Goal: Transaction & Acquisition: Purchase product/service

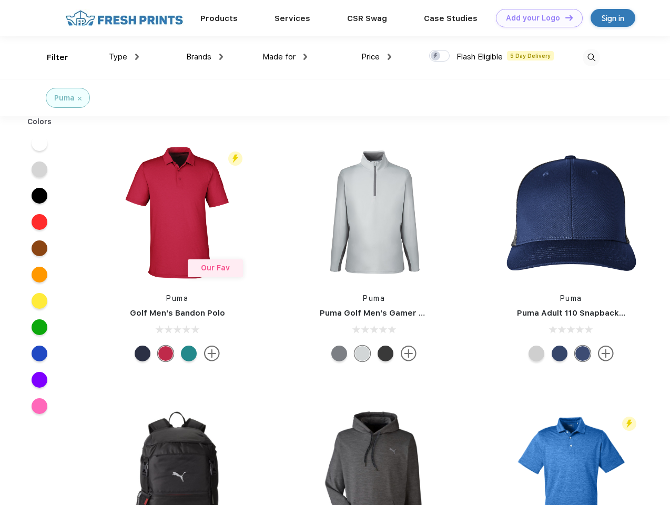
click at [535, 18] on link "Add your Logo Design Tool" at bounding box center [539, 18] width 87 height 18
click at [0, 0] on div "Design Tool" at bounding box center [0, 0] width 0 height 0
click at [564, 17] on link "Add your Logo Design Tool" at bounding box center [539, 18] width 87 height 18
click at [50, 57] on div "Filter" at bounding box center [58, 58] width 22 height 12
click at [124, 57] on span "Type" at bounding box center [118, 56] width 18 height 9
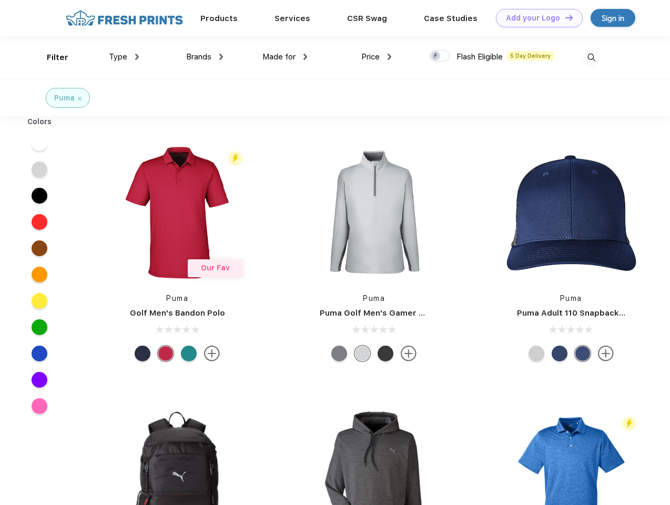
click at [204, 57] on span "Brands" at bounding box center [198, 56] width 25 height 9
click at [285, 57] on span "Made for" at bounding box center [278, 56] width 33 height 9
click at [376, 57] on span "Price" at bounding box center [370, 56] width 18 height 9
click at [439, 56] on div at bounding box center [439, 56] width 20 height 12
click at [436, 56] on input "checkbox" at bounding box center [432, 52] width 7 height 7
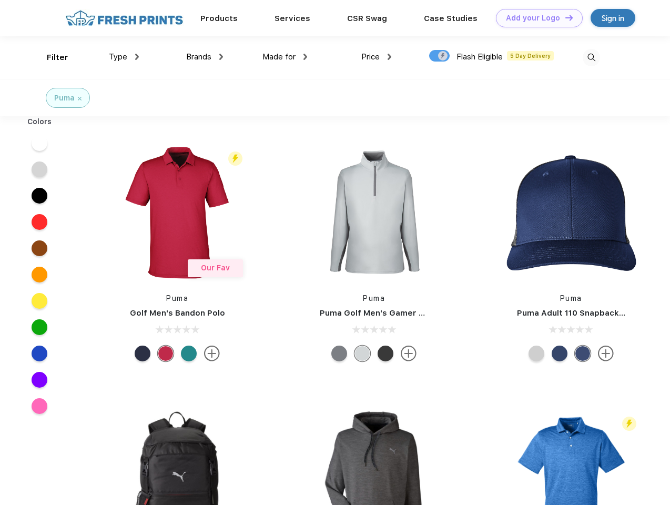
click at [591, 57] on img at bounding box center [590, 57] width 17 height 17
